Goal: Task Accomplishment & Management: Use online tool/utility

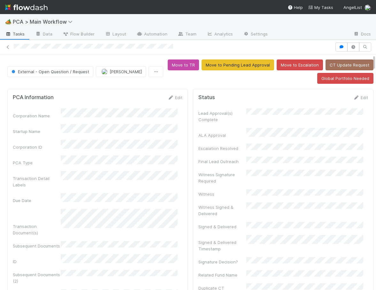
drag, startPoint x: 369, startPoint y: 59, endPoint x: 380, endPoint y: 54, distance: 11.7
click at [376, 54] on html "🏕️ PCA > Main Workflow Tasks Data Flow Builder Layout Automation Team Analytics…" at bounding box center [188, 145] width 376 height 290
click at [369, 63] on div "External - Open Question / Request [PERSON_NAME] Move to TR Move to Pending Lea…" at bounding box center [190, 71] width 381 height 24
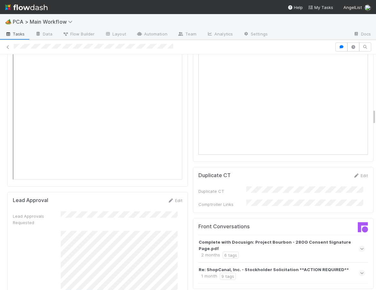
scroll to position [793, 0]
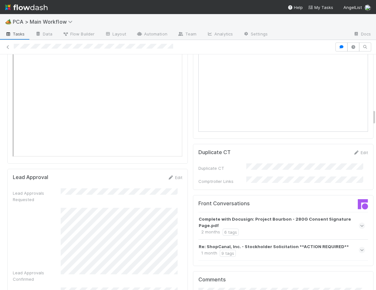
drag, startPoint x: 369, startPoint y: 62, endPoint x: 373, endPoint y: 117, distance: 54.8
click at [373, 117] on div "🏕️ PCA > Main Workflow Tasks Data Flow Builder Layout Automation Team Analytics…" at bounding box center [188, 152] width 376 height 276
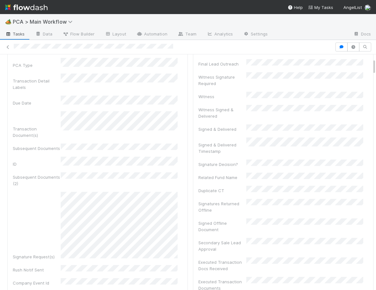
scroll to position [0, 0]
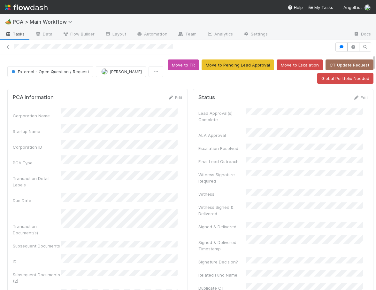
drag, startPoint x: 370, startPoint y: 113, endPoint x: 368, endPoint y: 46, distance: 67.4
click at [368, 46] on div "External - Open Question / Request [PERSON_NAME] Move to TR Move to Pending Lea…" at bounding box center [188, 165] width 376 height 250
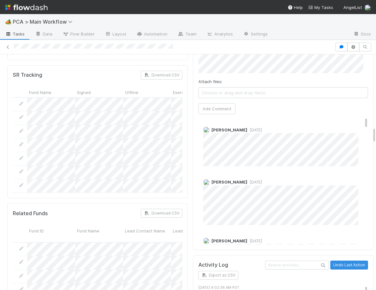
scroll to position [1076, 0]
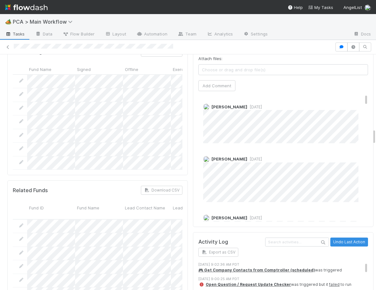
drag, startPoint x: 369, startPoint y: 62, endPoint x: 365, endPoint y: 136, distance: 74.2
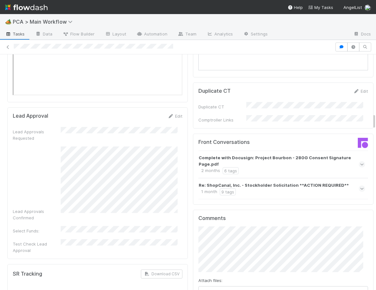
scroll to position [863, 0]
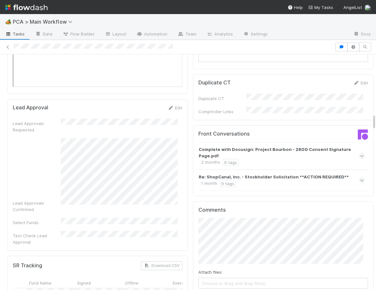
click at [266, 173] on strong "Re: ShopCanal, Inc. - Stockholder Solicitation **ACTION REQUIRED**" at bounding box center [274, 176] width 150 height 6
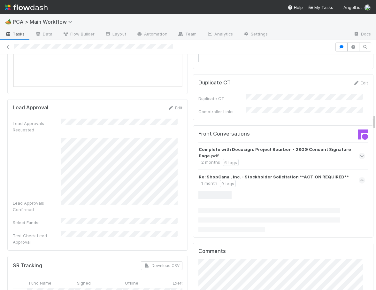
click at [199, 173] on strong "Re: ShopCanal, Inc. - Stockholder Solicitation **ACTION REQUIRED**" at bounding box center [274, 176] width 150 height 6
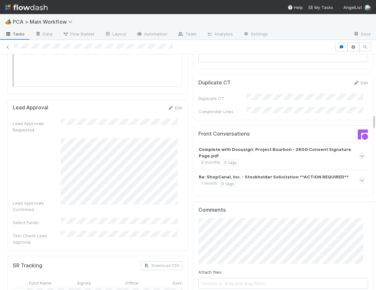
click at [199, 173] on strong "Re: ShopCanal, Inc. - Stockholder Solicitation **ACTION REQUIRED**" at bounding box center [274, 176] width 150 height 6
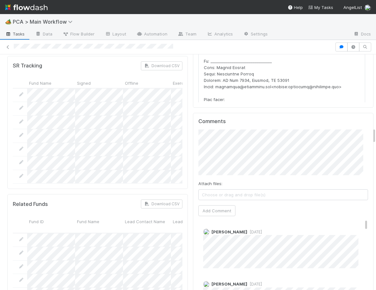
scroll to position [1104, 0]
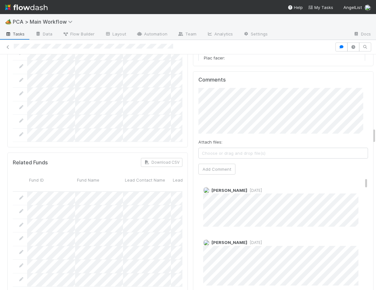
drag, startPoint x: 369, startPoint y: 119, endPoint x: 369, endPoint y: 136, distance: 16.6
drag, startPoint x: 356, startPoint y: 145, endPoint x: 356, endPoint y: 152, distance: 7.7
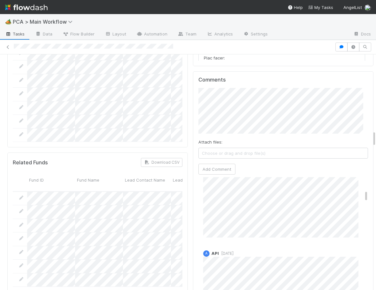
scroll to position [297, 0]
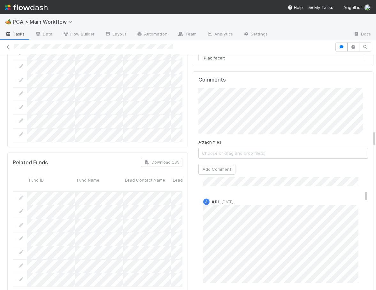
drag, startPoint x: 356, startPoint y: 149, endPoint x: 355, endPoint y: 162, distance: 13.5
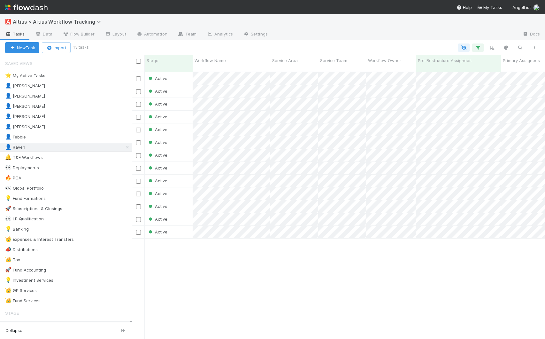
scroll to position [267, 408]
click at [63, 83] on div "👤 Loraine 11" at bounding box center [68, 86] width 127 height 8
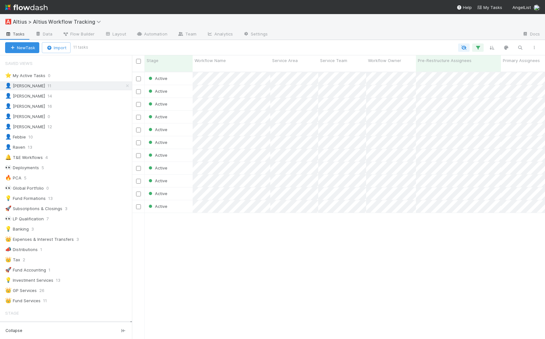
click at [273, 259] on div "Active 7/16/25, 2:11:22 AM Active 7/16/25, 2:04:19 AM Active 8/6/25, 7:38:08 PM…" at bounding box center [338, 208] width 413 height 272
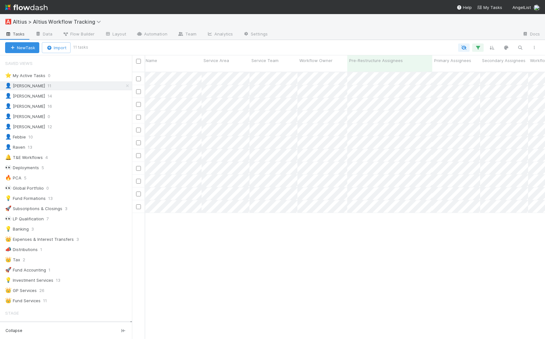
scroll to position [267, 408]
